Goal: Navigation & Orientation: Find specific page/section

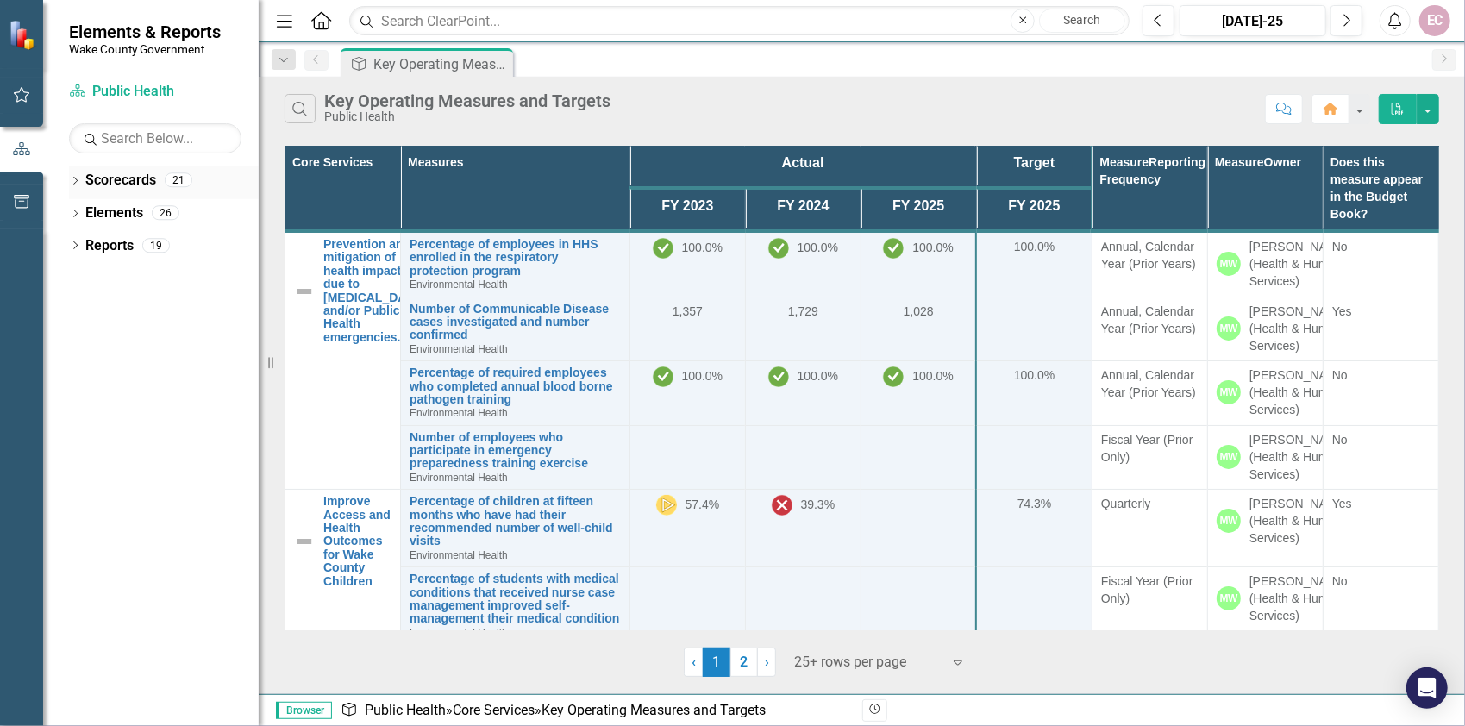
click at [76, 182] on icon "Dropdown" at bounding box center [75, 182] width 12 height 9
click at [77, 314] on icon "Dropdown" at bounding box center [75, 312] width 12 height 9
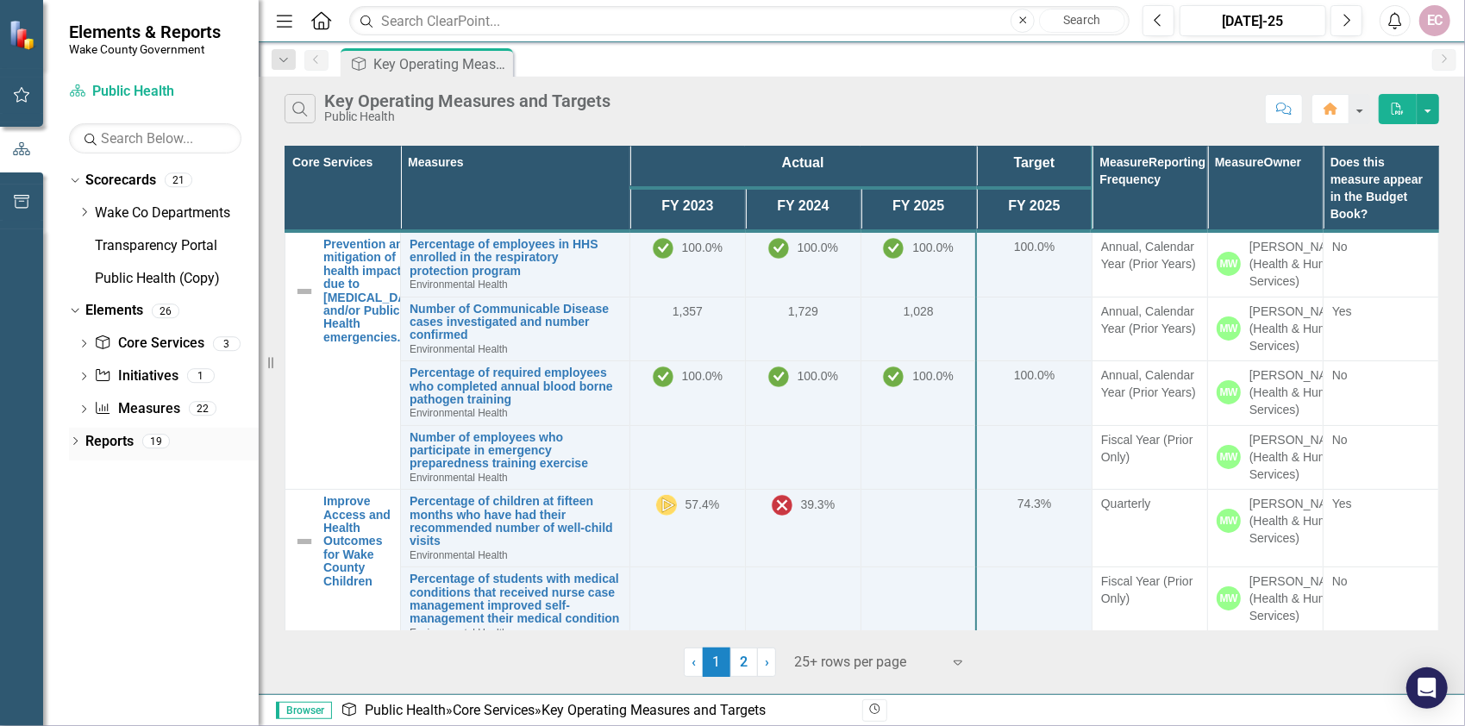
click at [78, 442] on icon "Dropdown" at bounding box center [75, 442] width 12 height 9
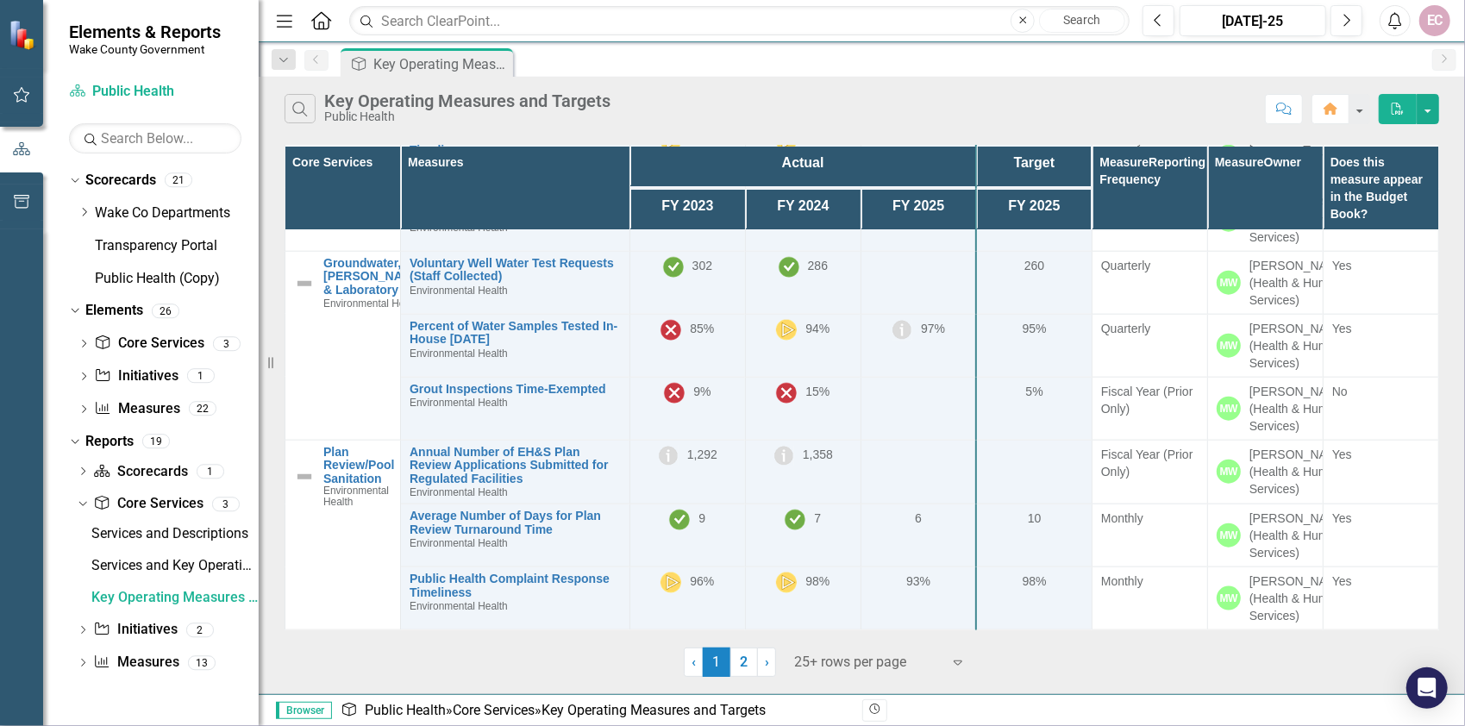
scroll to position [2031, 0]
click at [87, 408] on icon "Dropdown" at bounding box center [84, 410] width 12 height 9
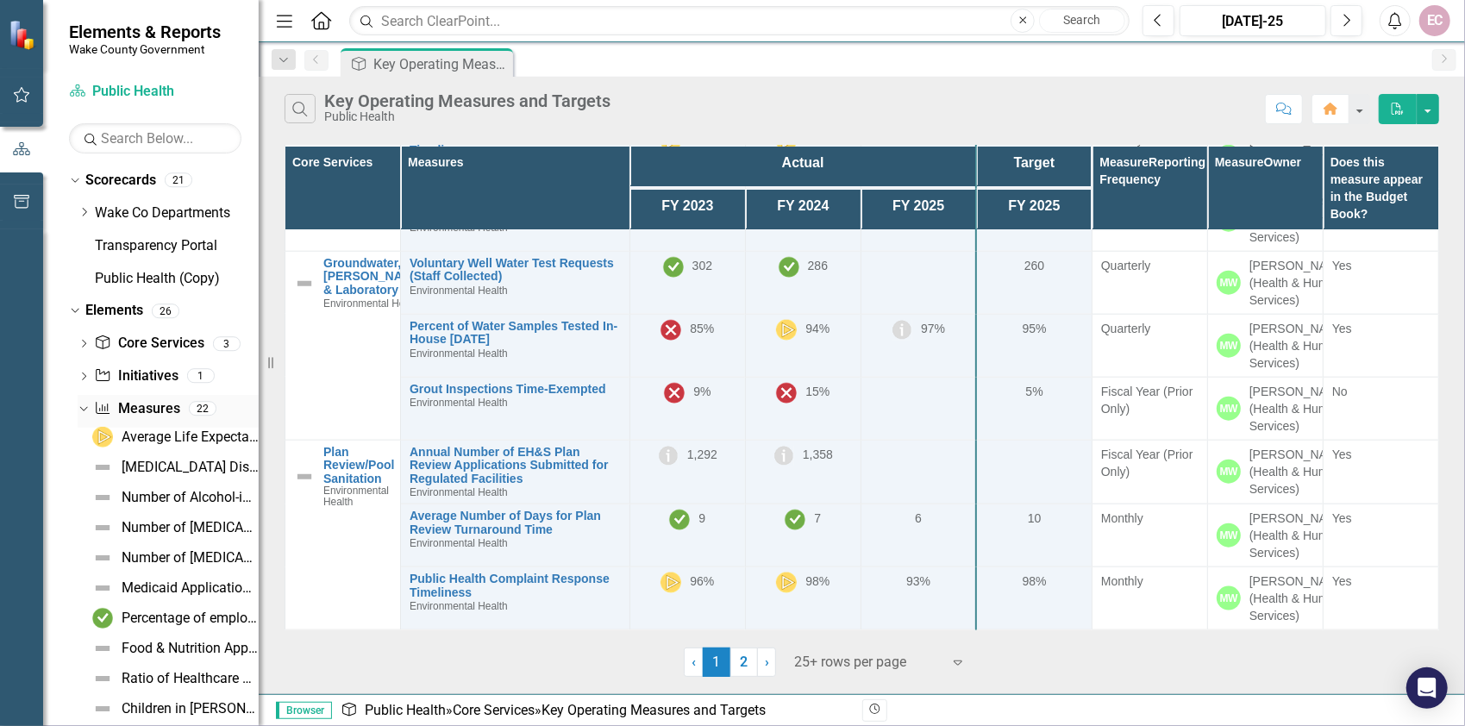
click at [204, 408] on div "22" at bounding box center [203, 409] width 28 height 15
click at [167, 497] on div "Number of Alcohol-impaired Driving Deaths" at bounding box center [190, 498] width 137 height 16
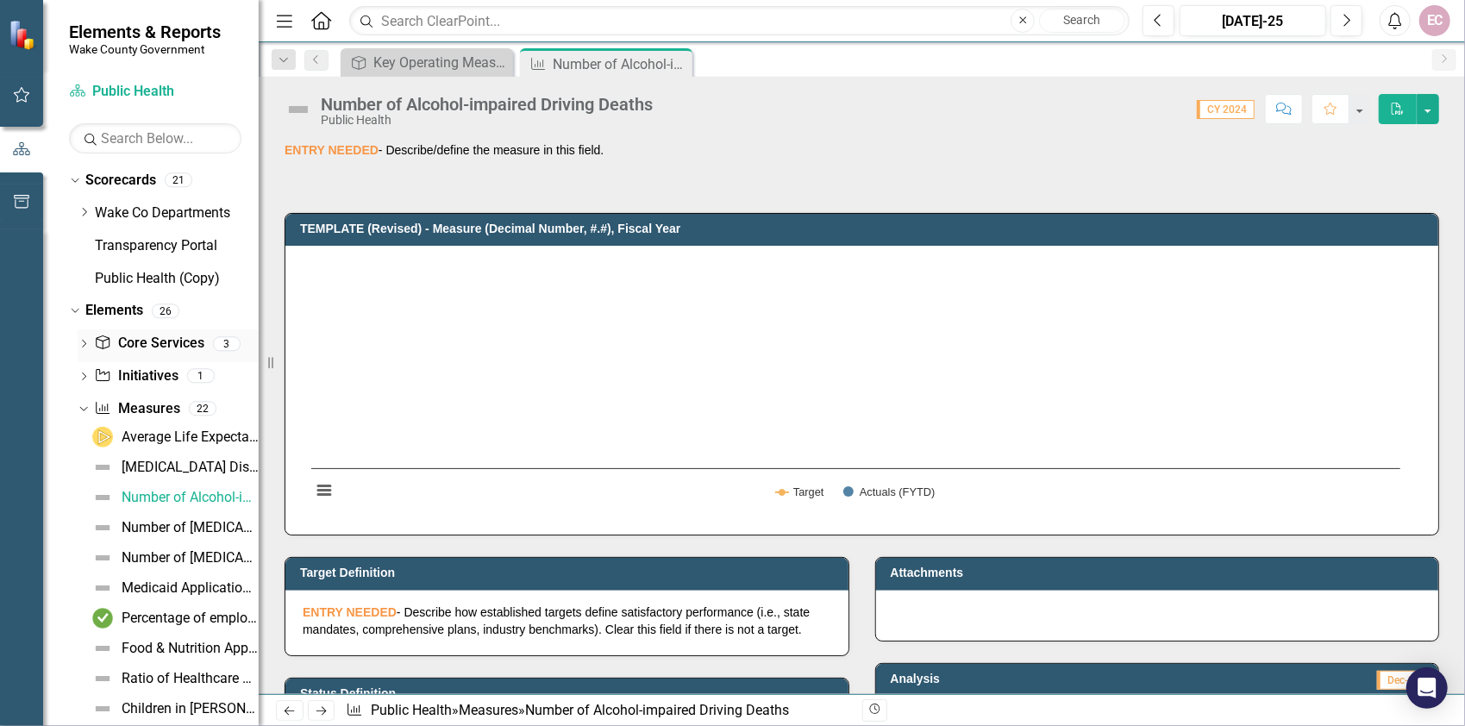
click at [84, 343] on icon "Dropdown" at bounding box center [84, 345] width 12 height 9
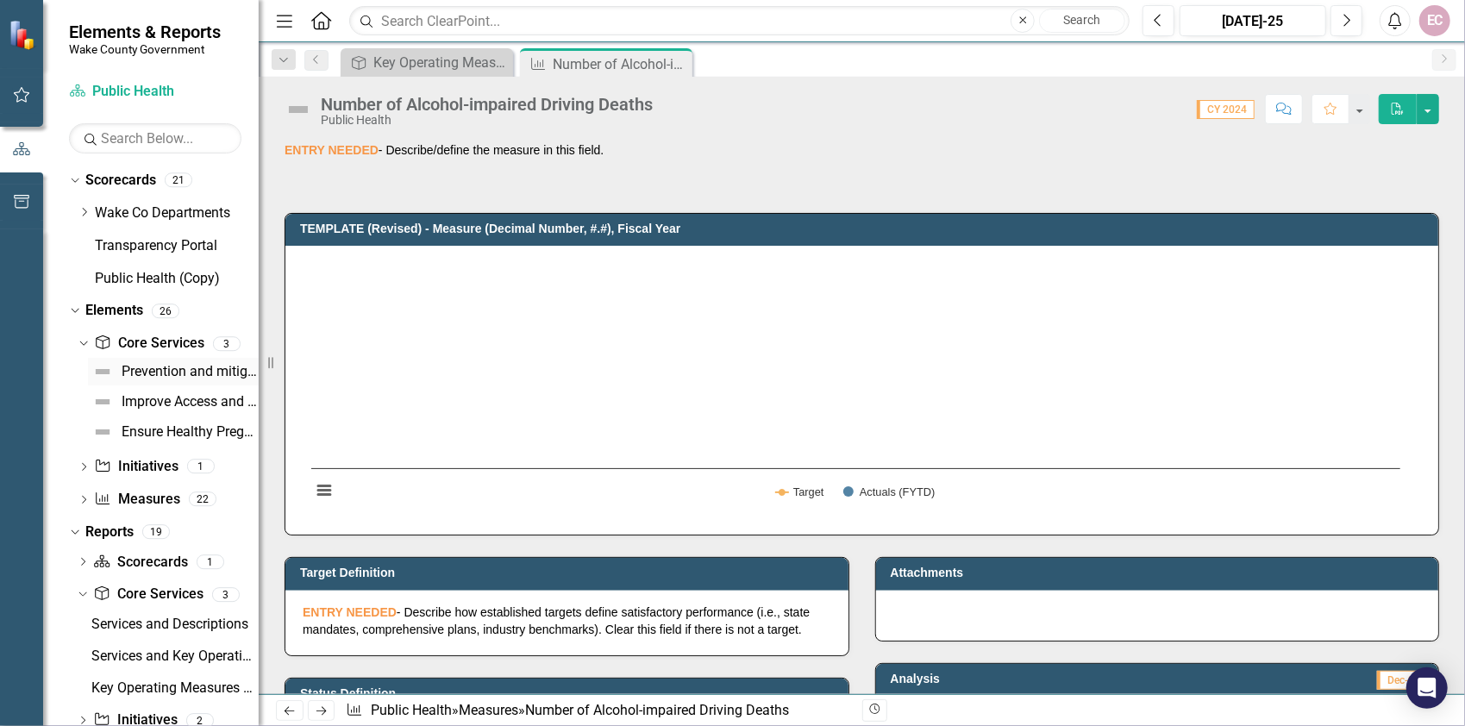
click at [174, 374] on div "Prevention and mitigation of health impacts due to [MEDICAL_DATA] and/or Public…" at bounding box center [190, 372] width 137 height 16
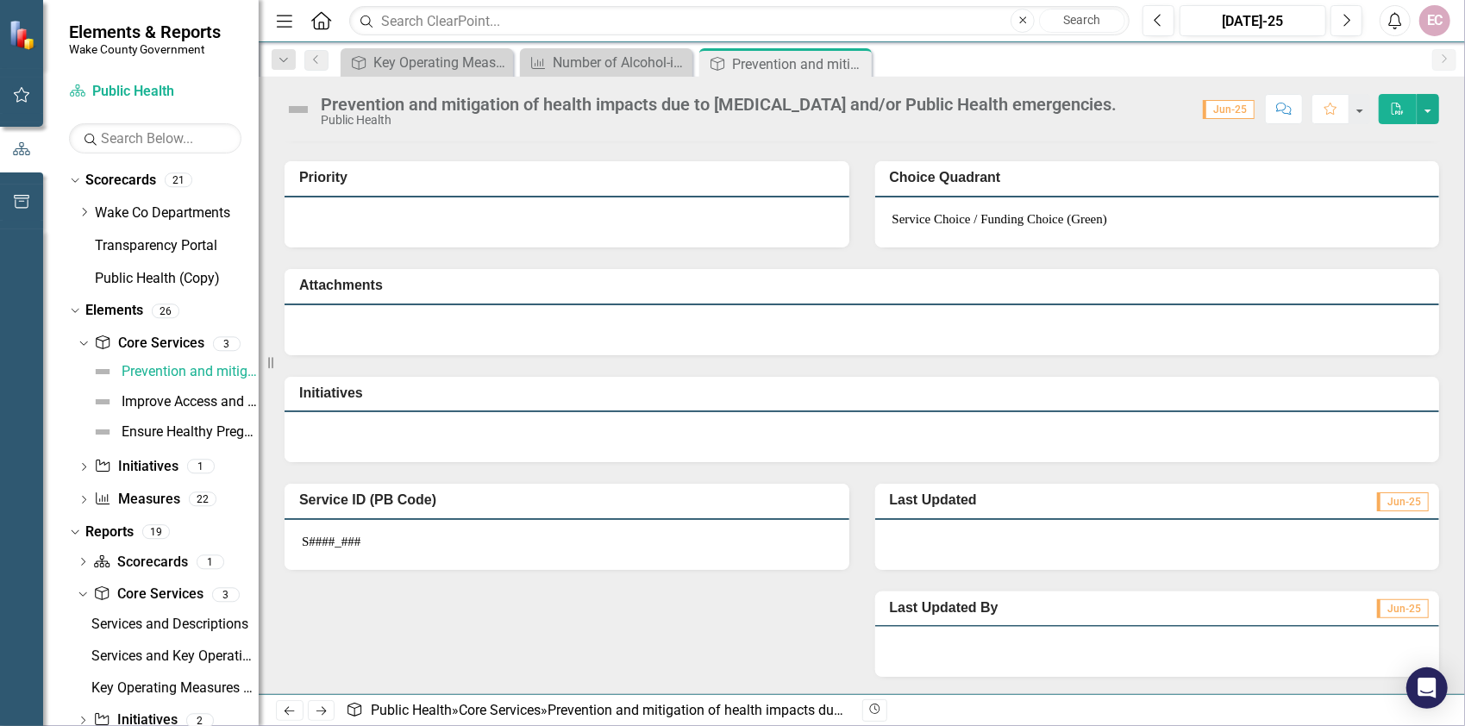
click at [16, 36] on img at bounding box center [23, 34] width 31 height 31
click at [326, 19] on icon "Home" at bounding box center [321, 20] width 22 height 18
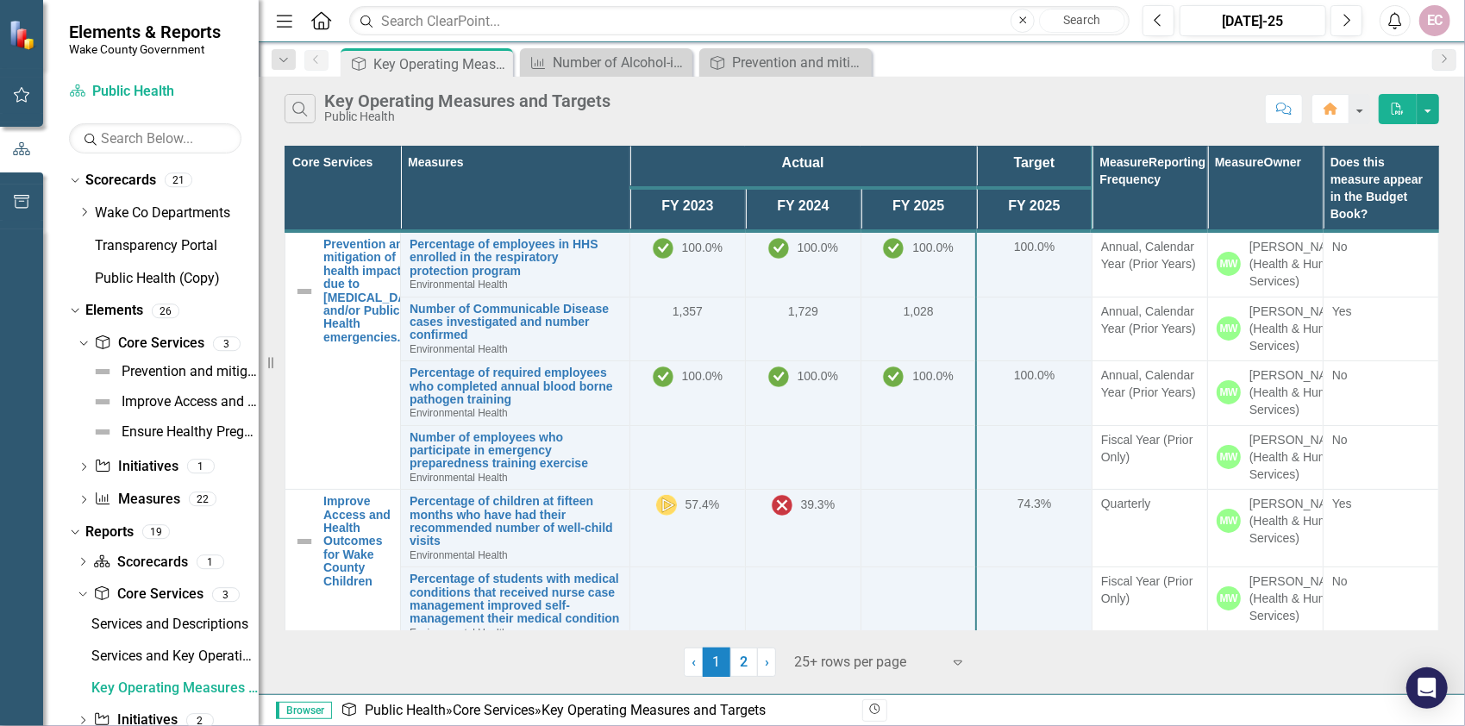
click at [288, 19] on icon "Menu" at bounding box center [284, 20] width 22 height 18
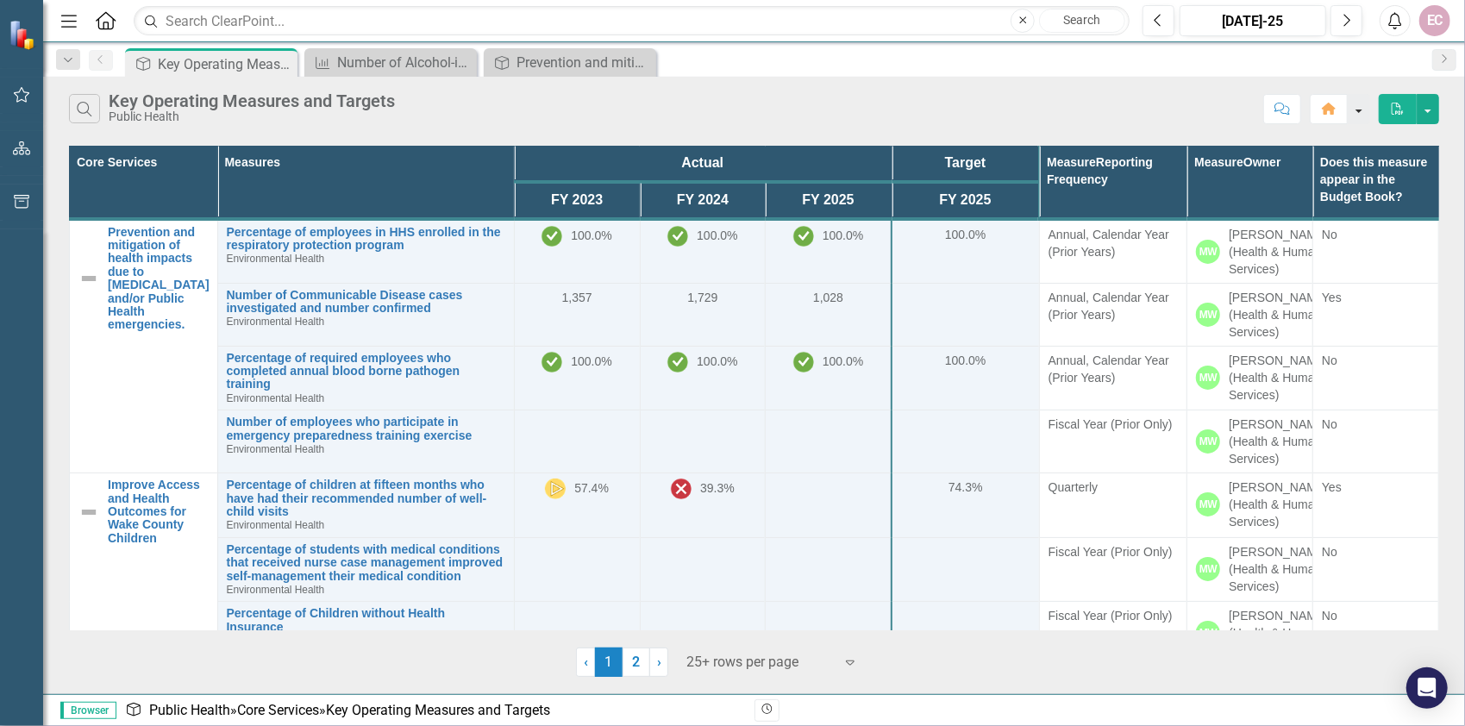
click at [1357, 102] on button "button" at bounding box center [1359, 109] width 22 height 30
click at [1332, 110] on icon "button" at bounding box center [1331, 109] width 14 height 12
click at [1425, 106] on button "button" at bounding box center [1428, 109] width 22 height 30
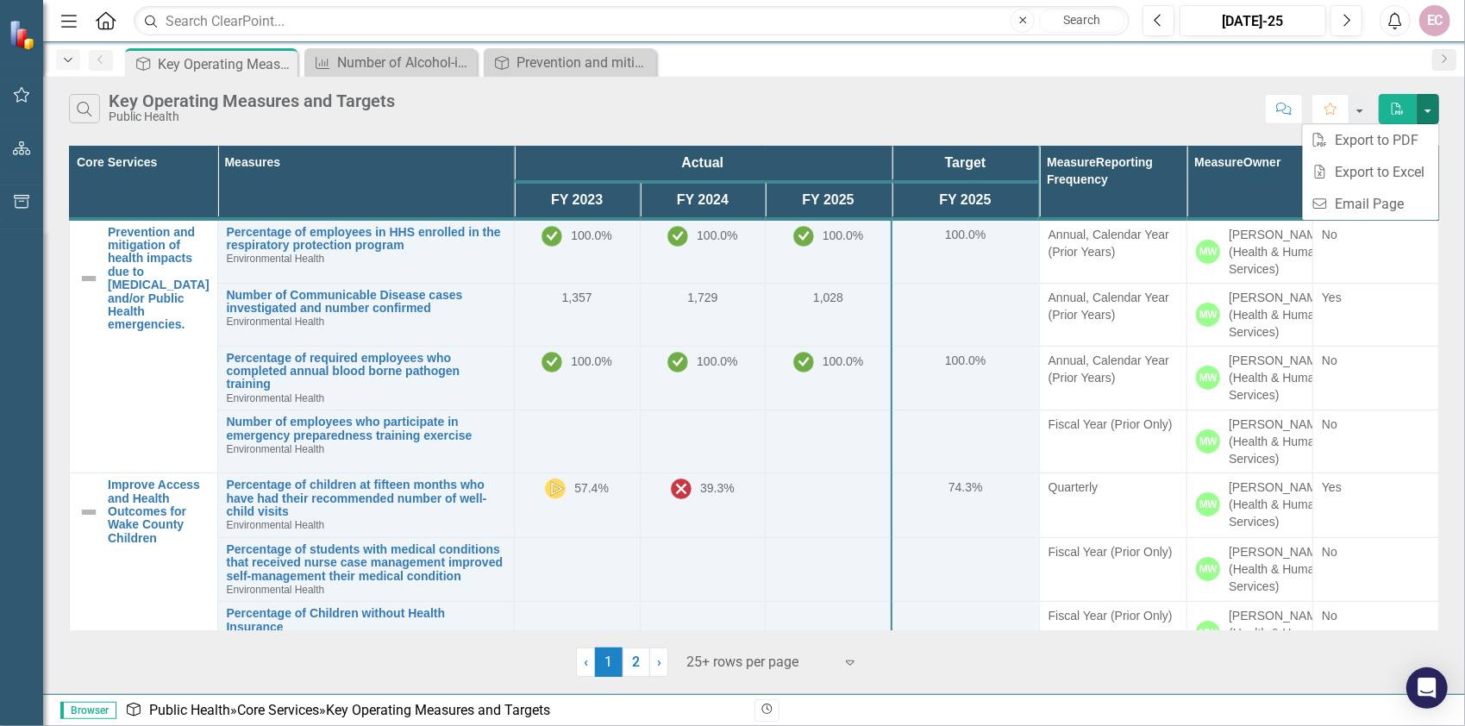
click at [66, 57] on icon "Dropdown" at bounding box center [68, 60] width 16 height 12
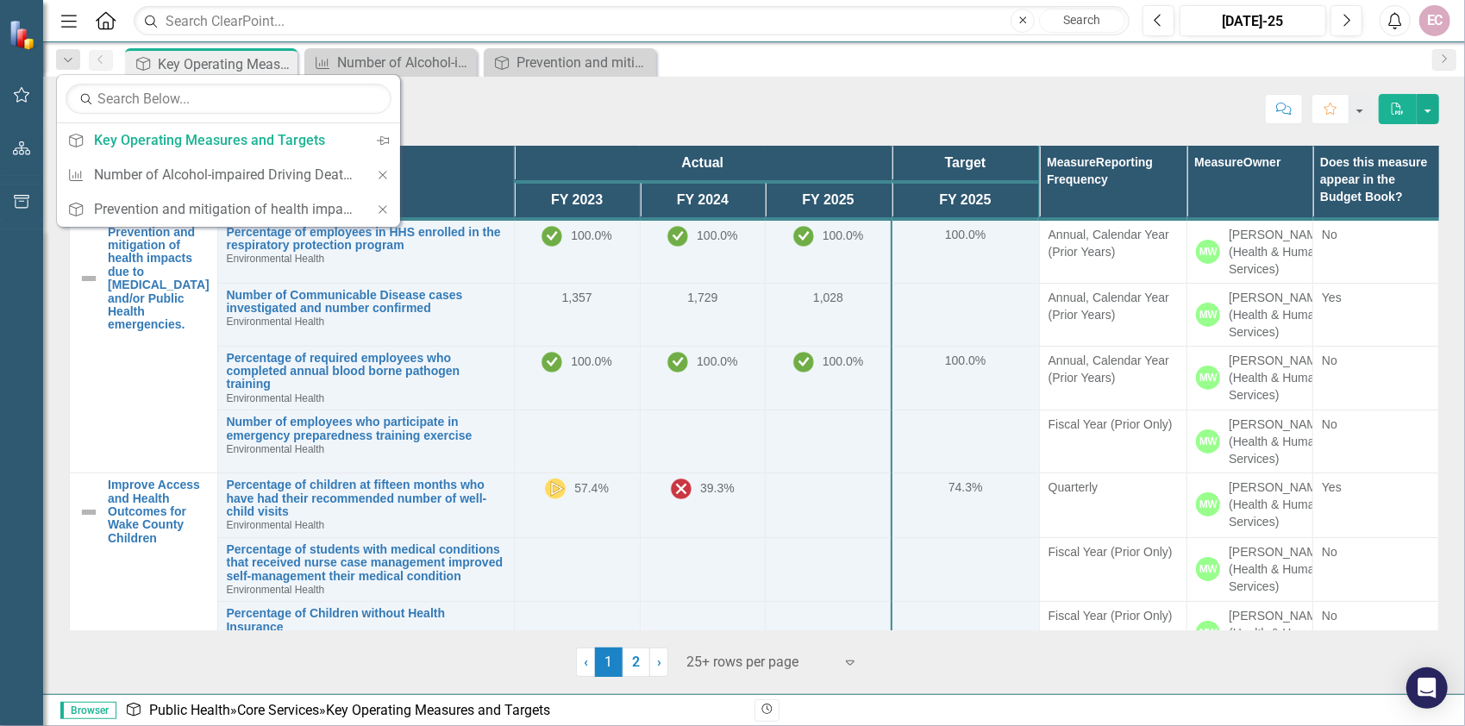
click at [512, 126] on div "Search Key Operating Measures and Targets Public Health Comment Favorite PDF" at bounding box center [754, 105] width 1422 height 56
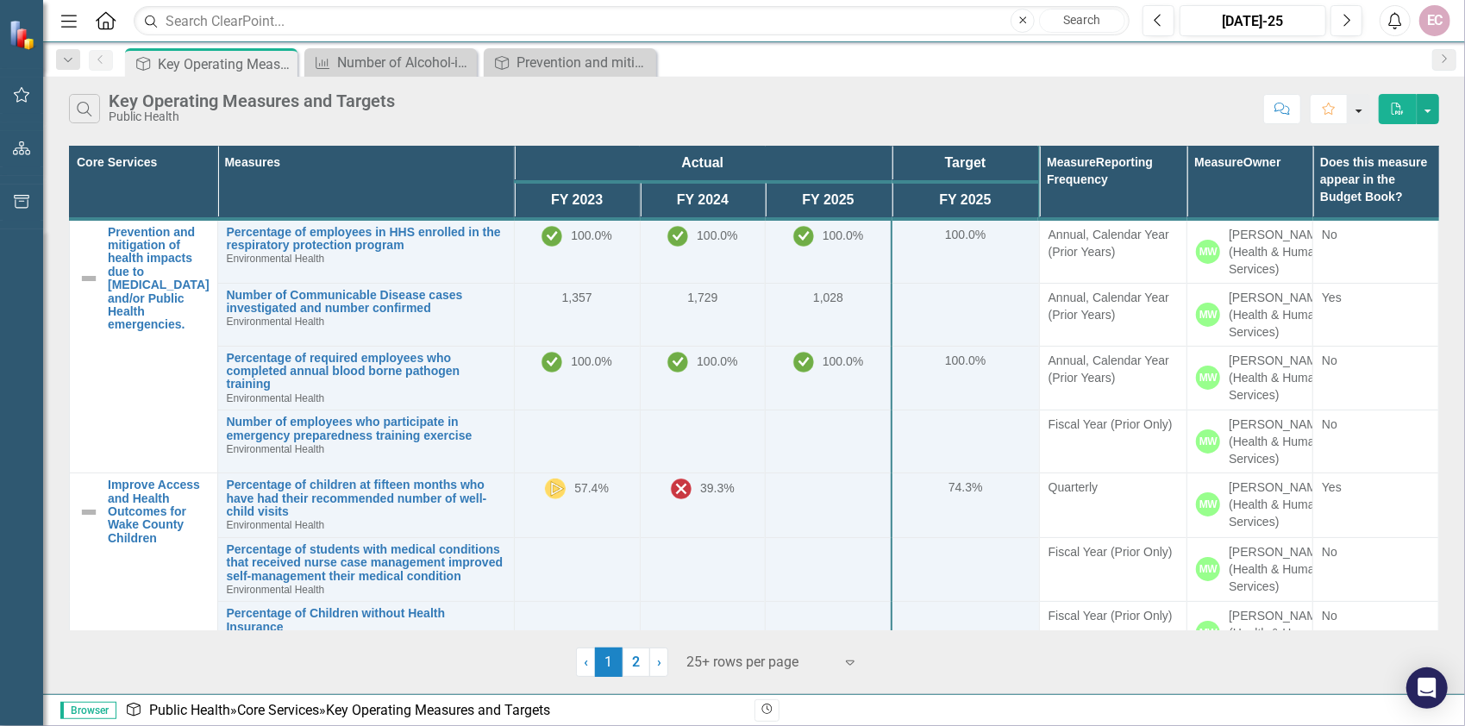
click at [1360, 106] on button "button" at bounding box center [1359, 109] width 22 height 30
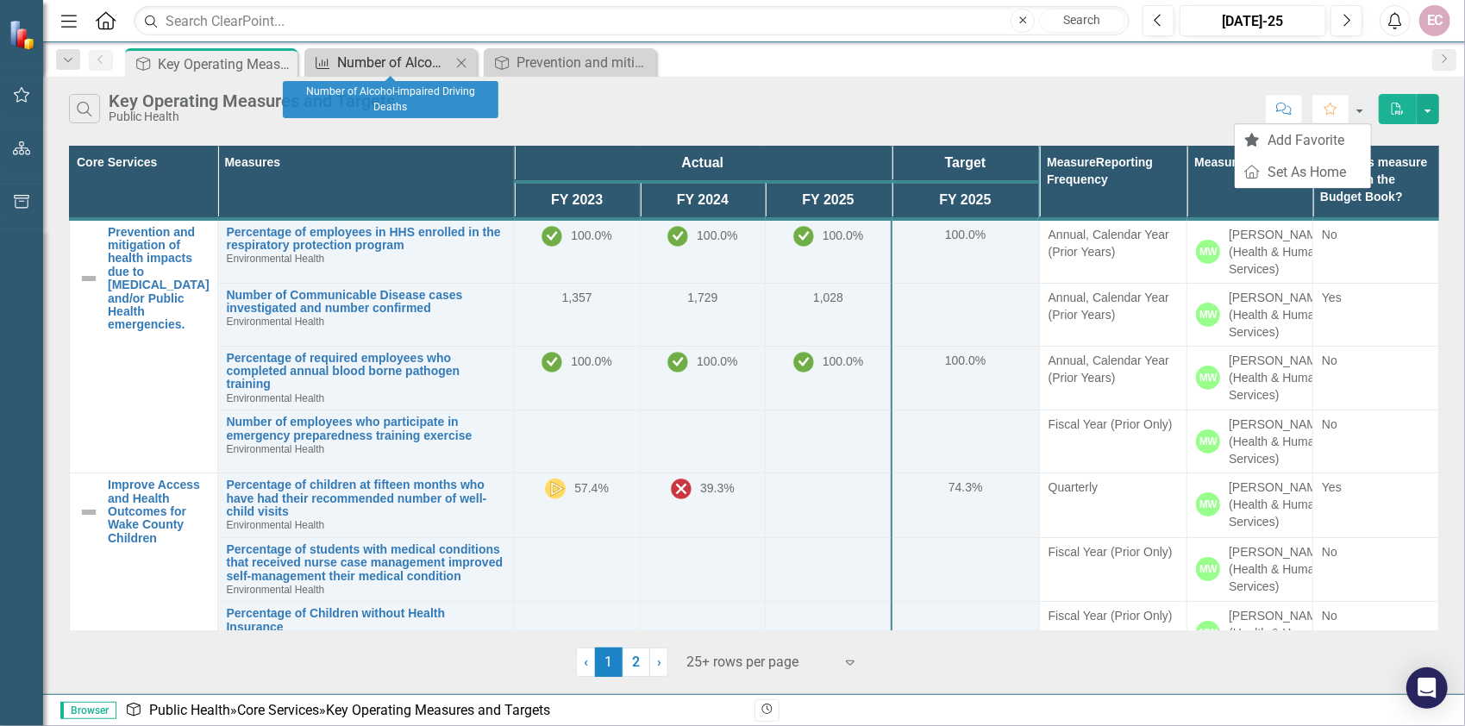
click at [417, 60] on div "Number of Alcohol-impaired Driving Deaths" at bounding box center [394, 63] width 114 height 22
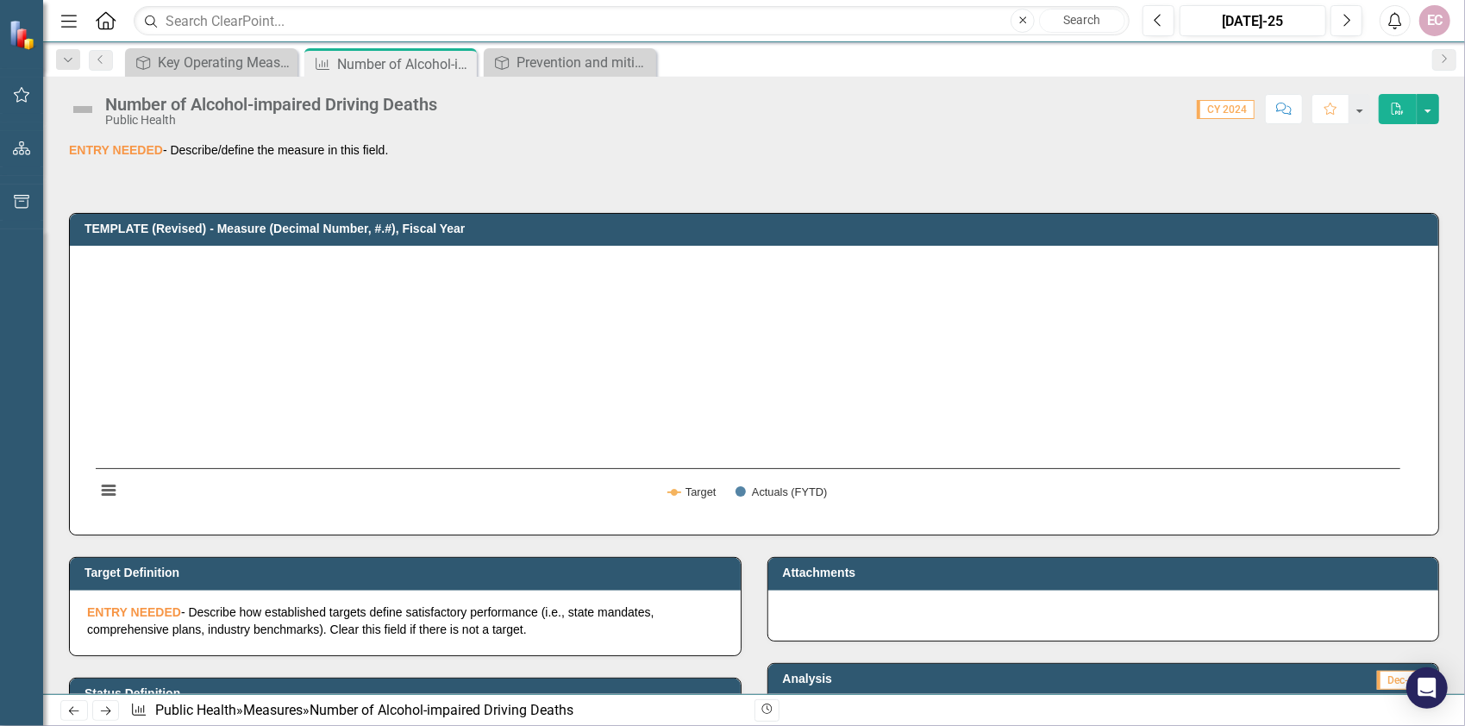
click at [70, 12] on icon "Menu" at bounding box center [69, 20] width 22 height 18
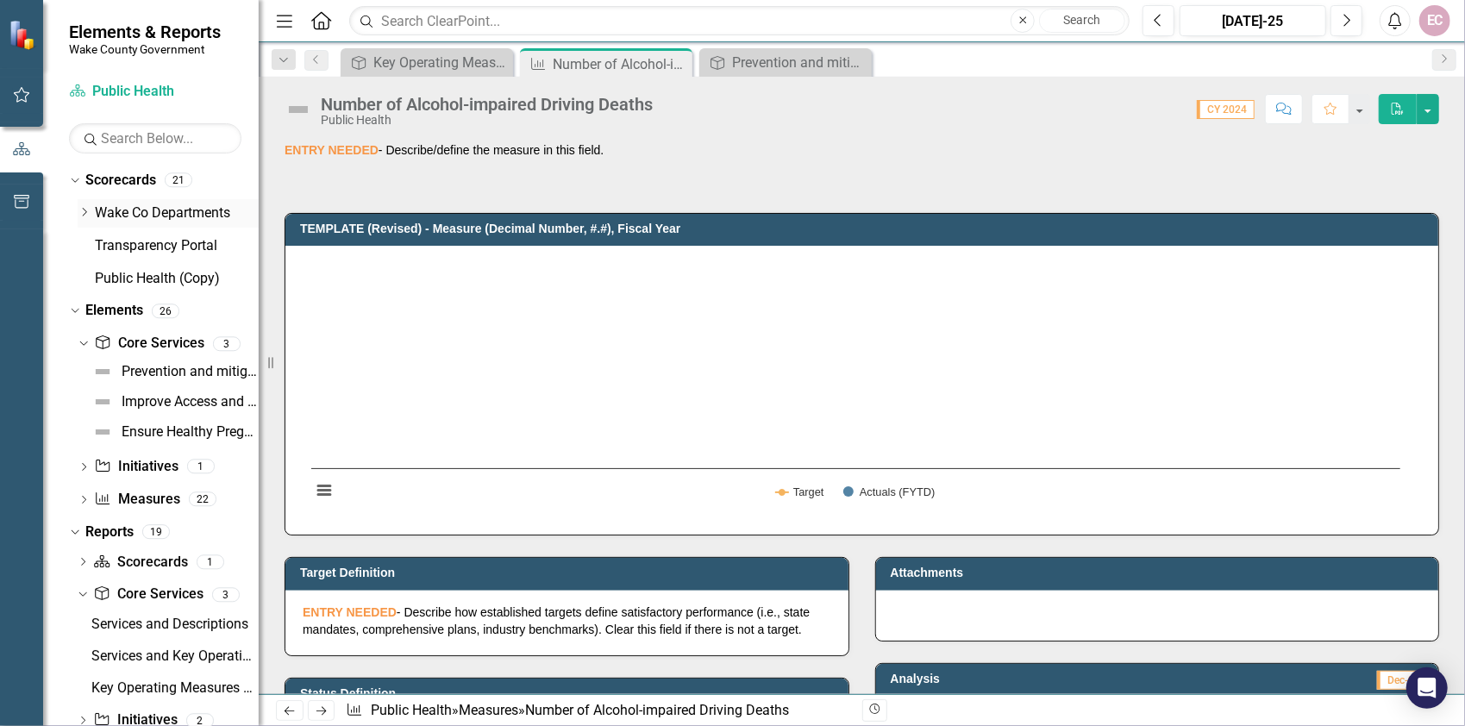
click at [185, 214] on link "Wake Co Departments" at bounding box center [177, 214] width 164 height 20
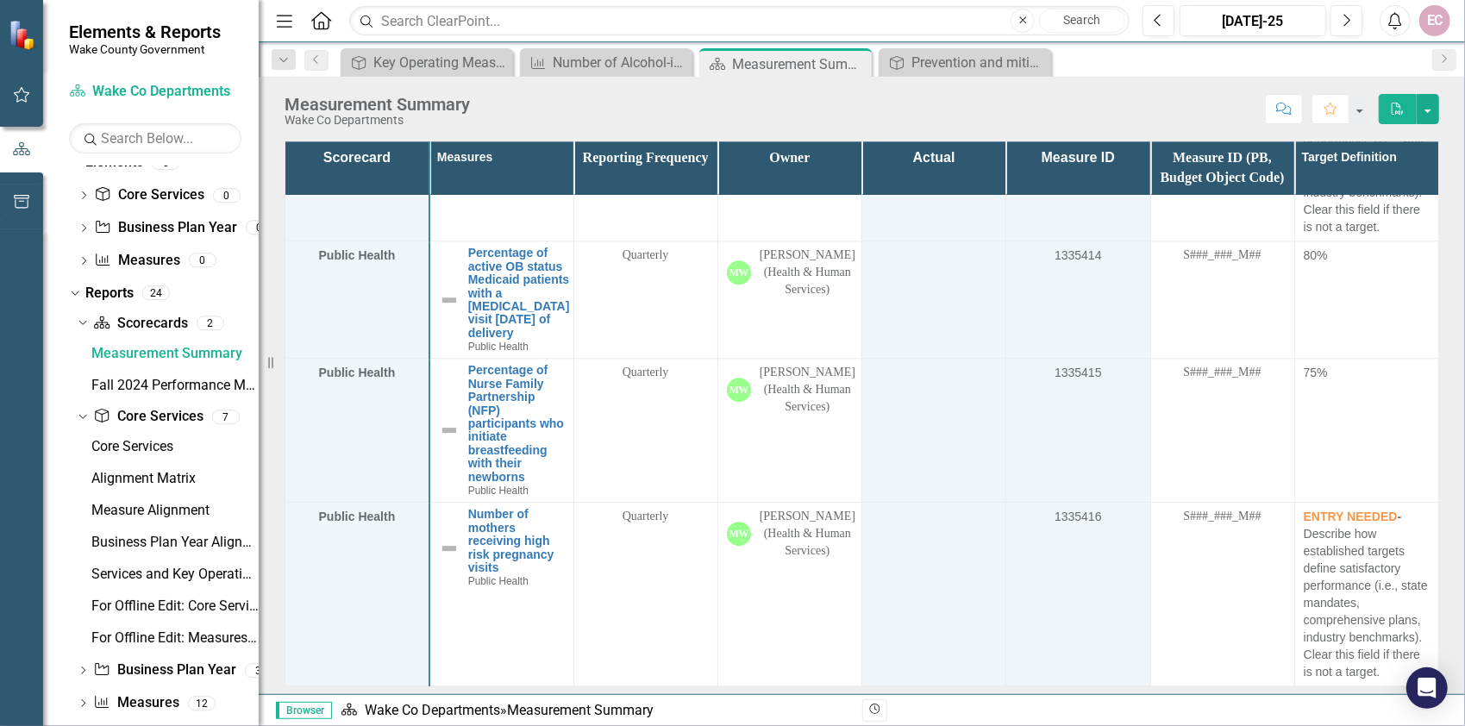
scroll to position [169, 0]
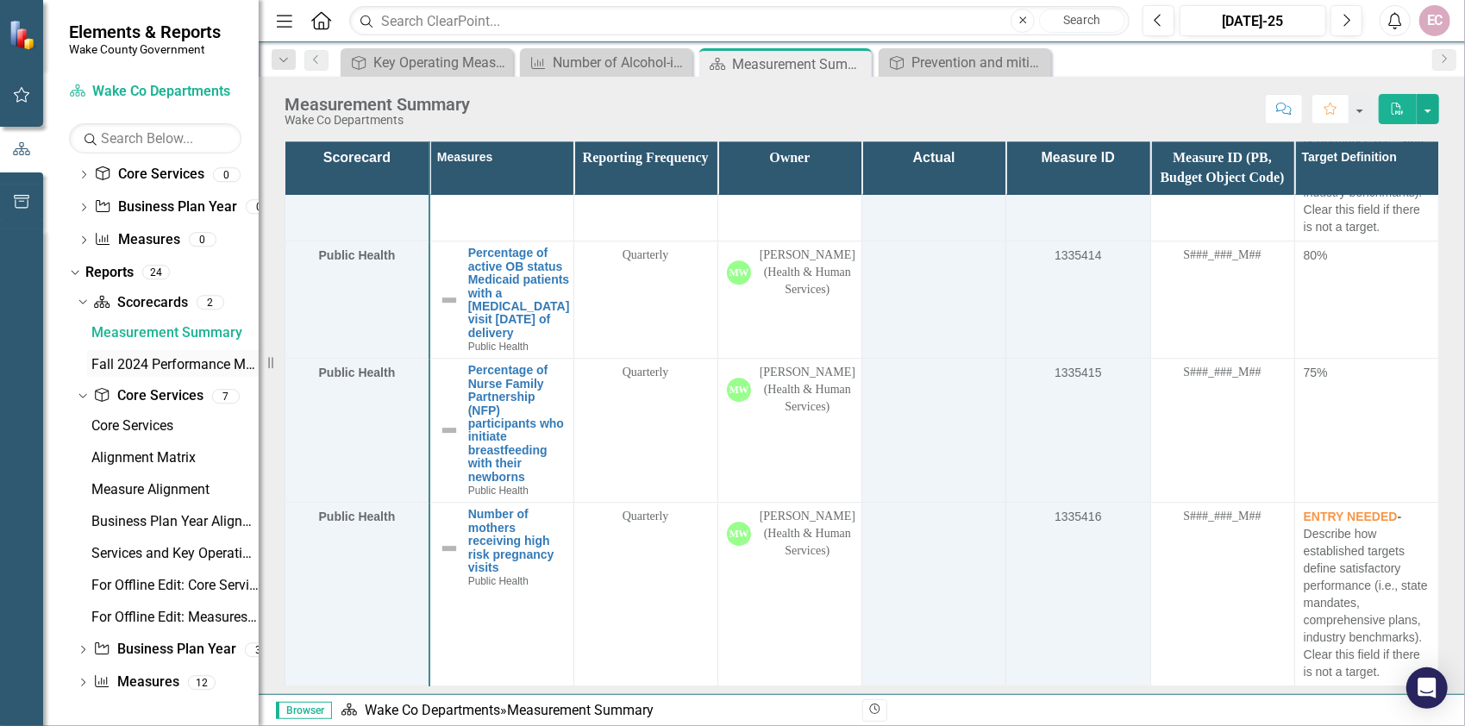
click at [163, 364] on div "Fall 2024 Performance Measures" at bounding box center [174, 365] width 167 height 16
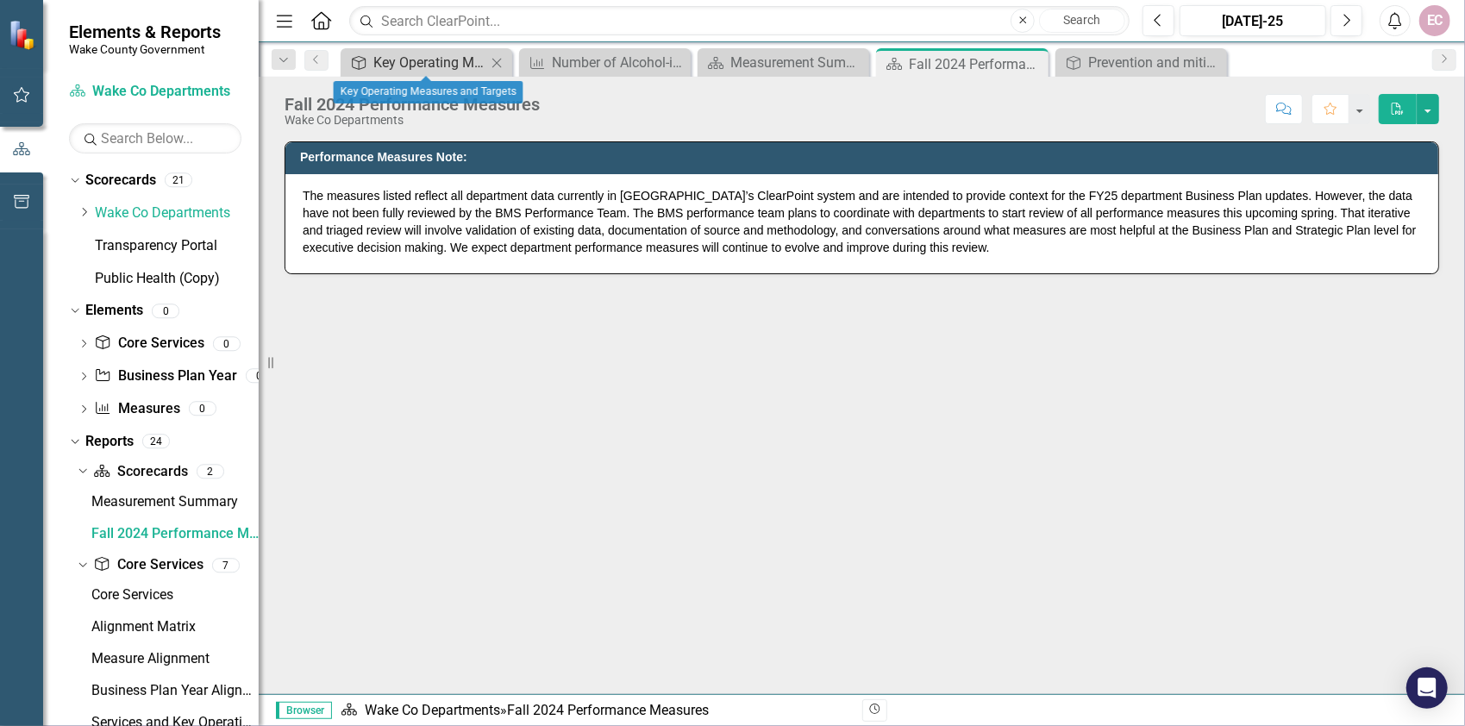
click at [435, 59] on div "Key Operating Measures and Targets" at bounding box center [429, 63] width 113 height 22
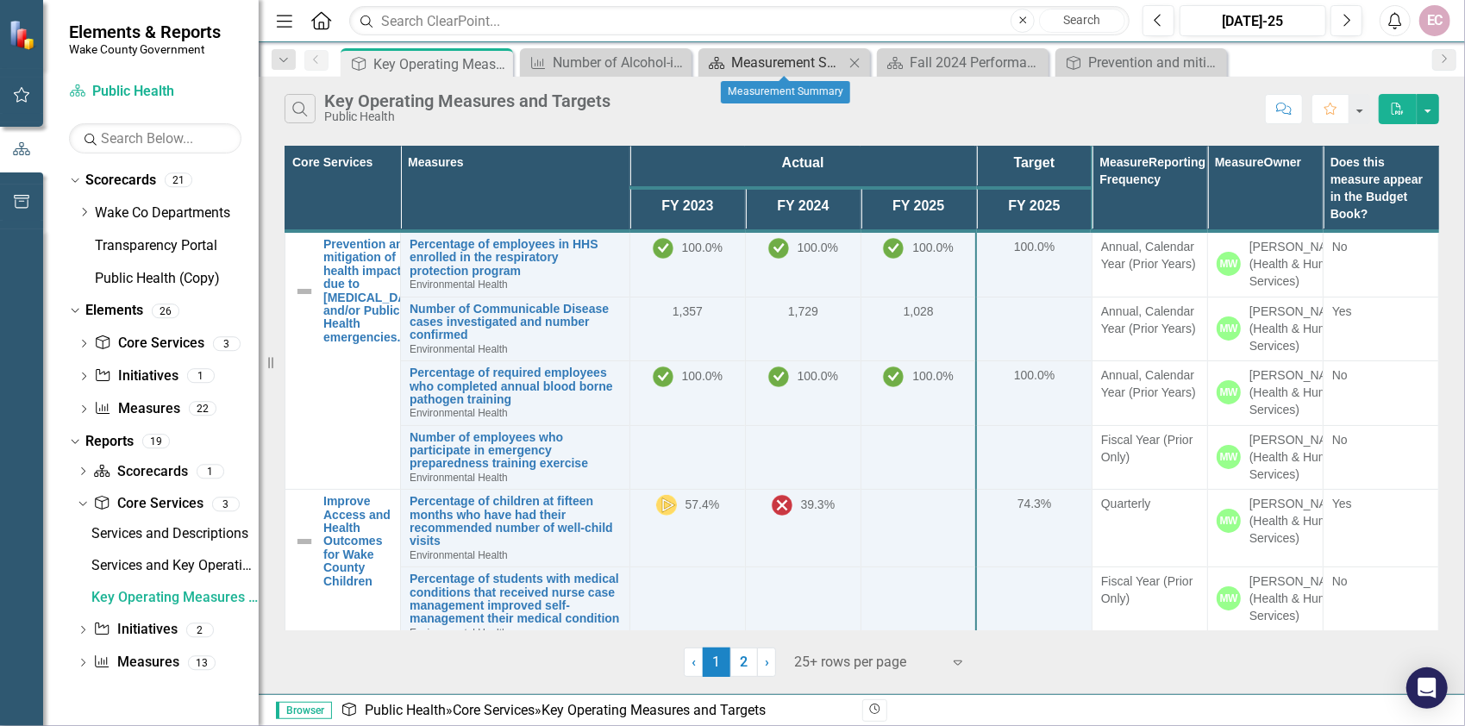
click at [805, 56] on div "Measurement Summary" at bounding box center [787, 63] width 113 height 22
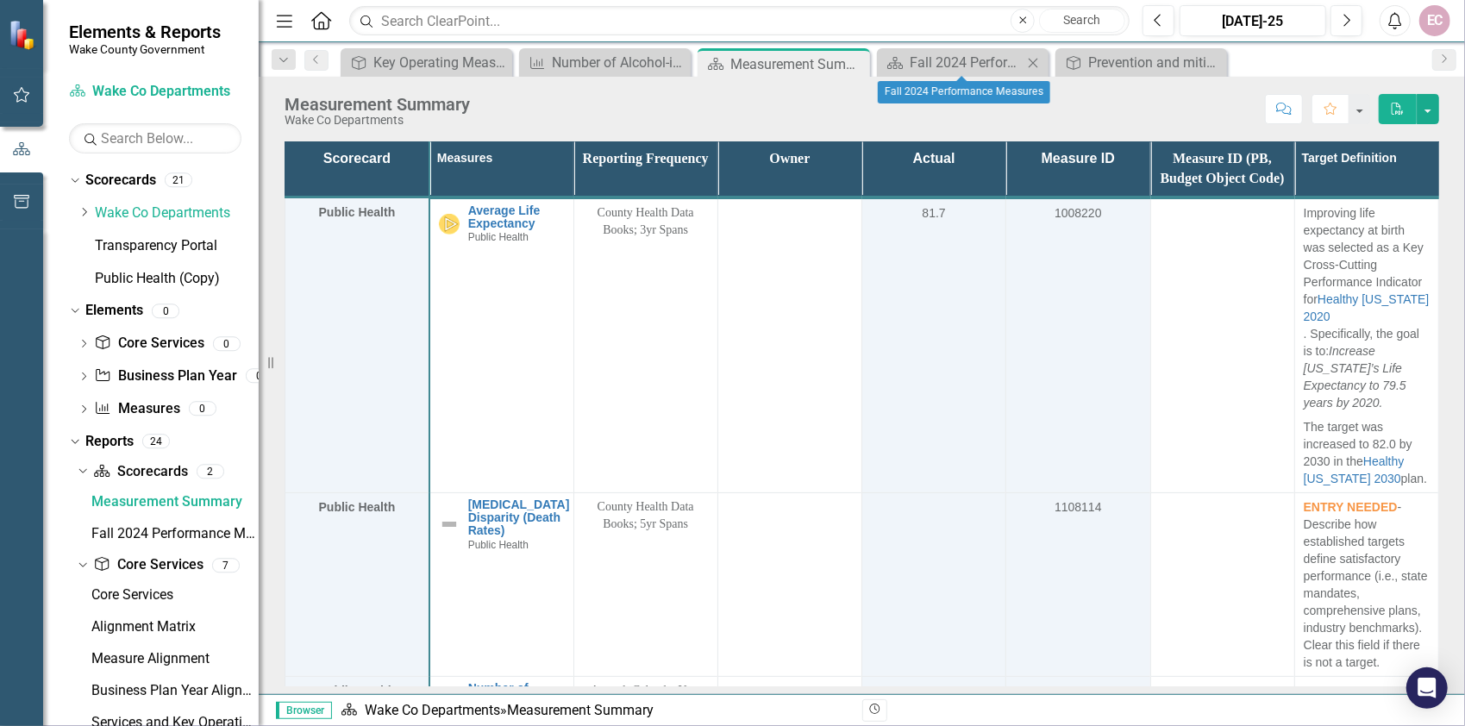
click at [1028, 58] on icon "Close" at bounding box center [1033, 63] width 17 height 14
click at [762, 59] on div "Measurement Summary" at bounding box center [778, 64] width 92 height 22
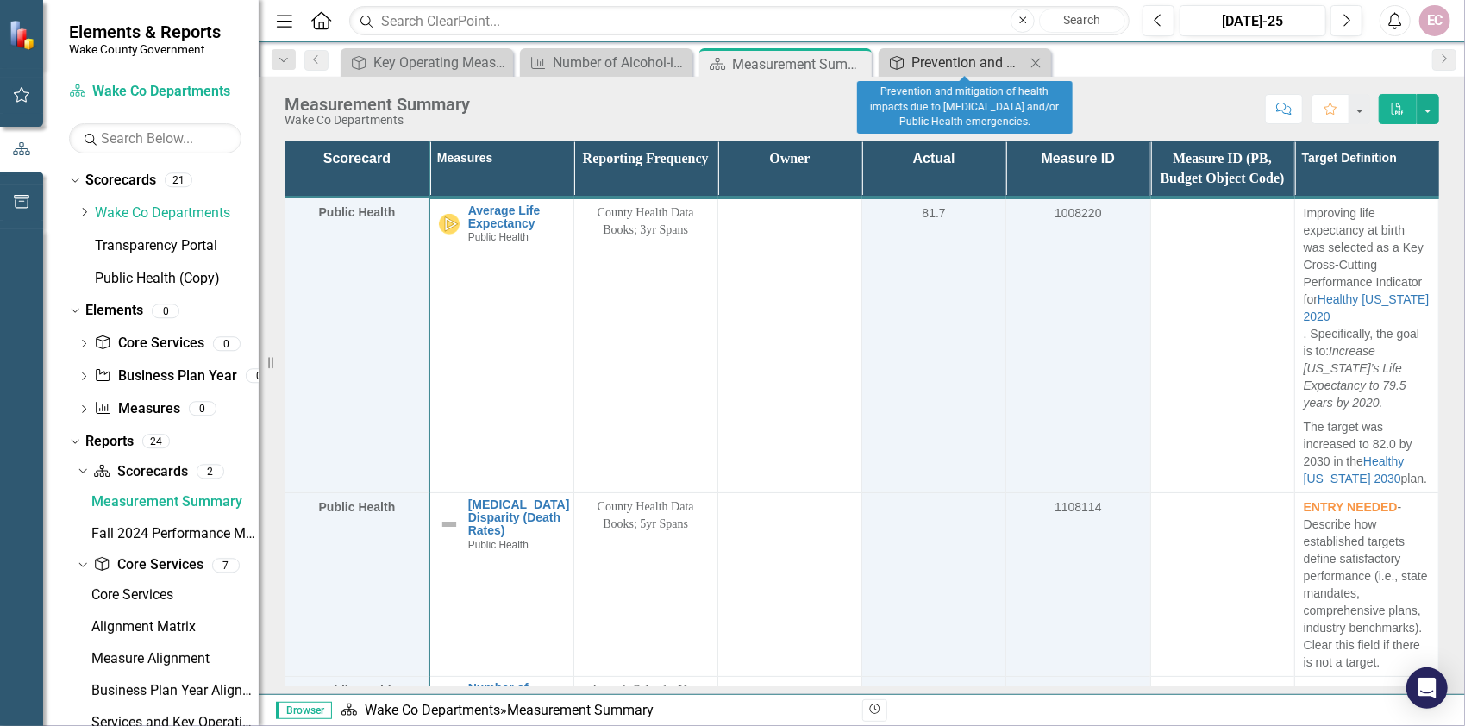
click at [951, 62] on div "Prevention and mitigation of health impacts due to [MEDICAL_DATA] and/or Public…" at bounding box center [969, 63] width 114 height 22
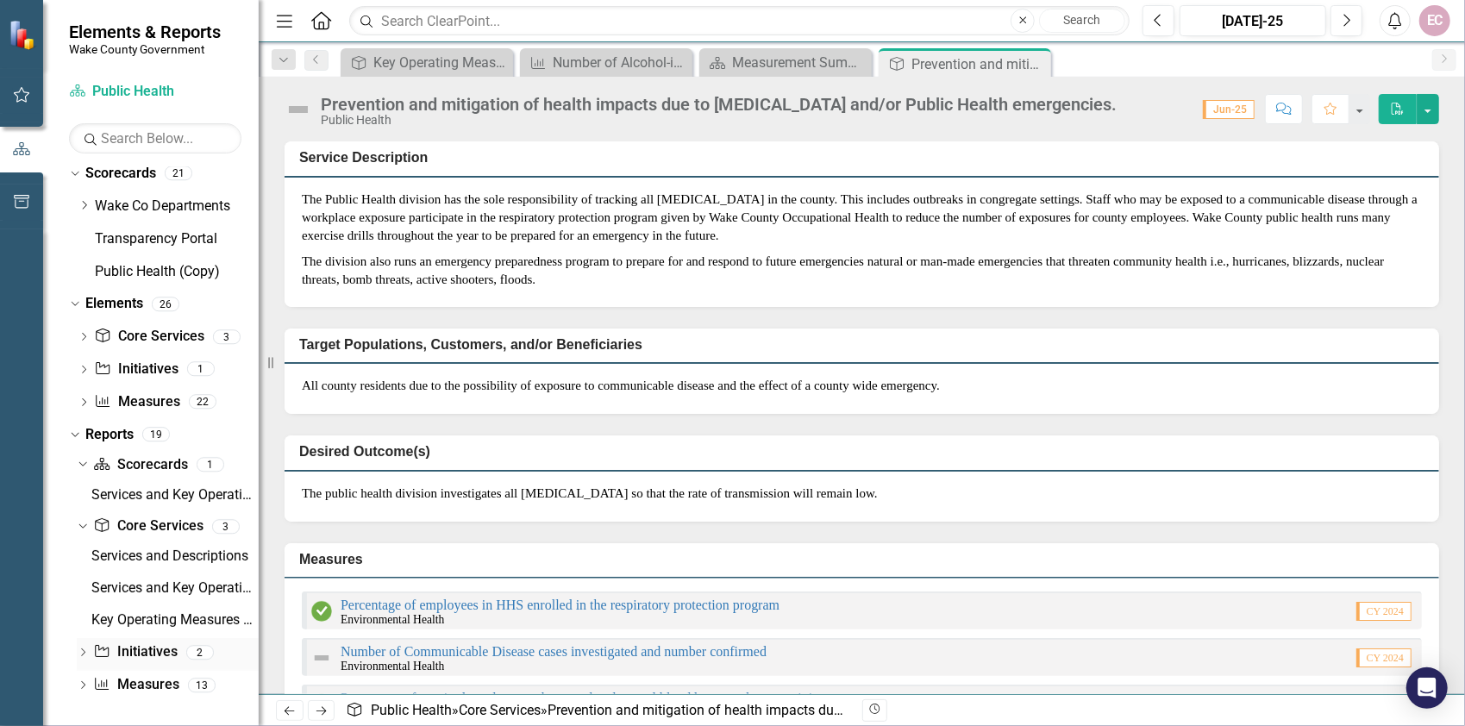
scroll to position [9, 0]
click at [321, 21] on icon at bounding box center [321, 20] width 20 height 18
